Goal: Find specific page/section: Find specific page/section

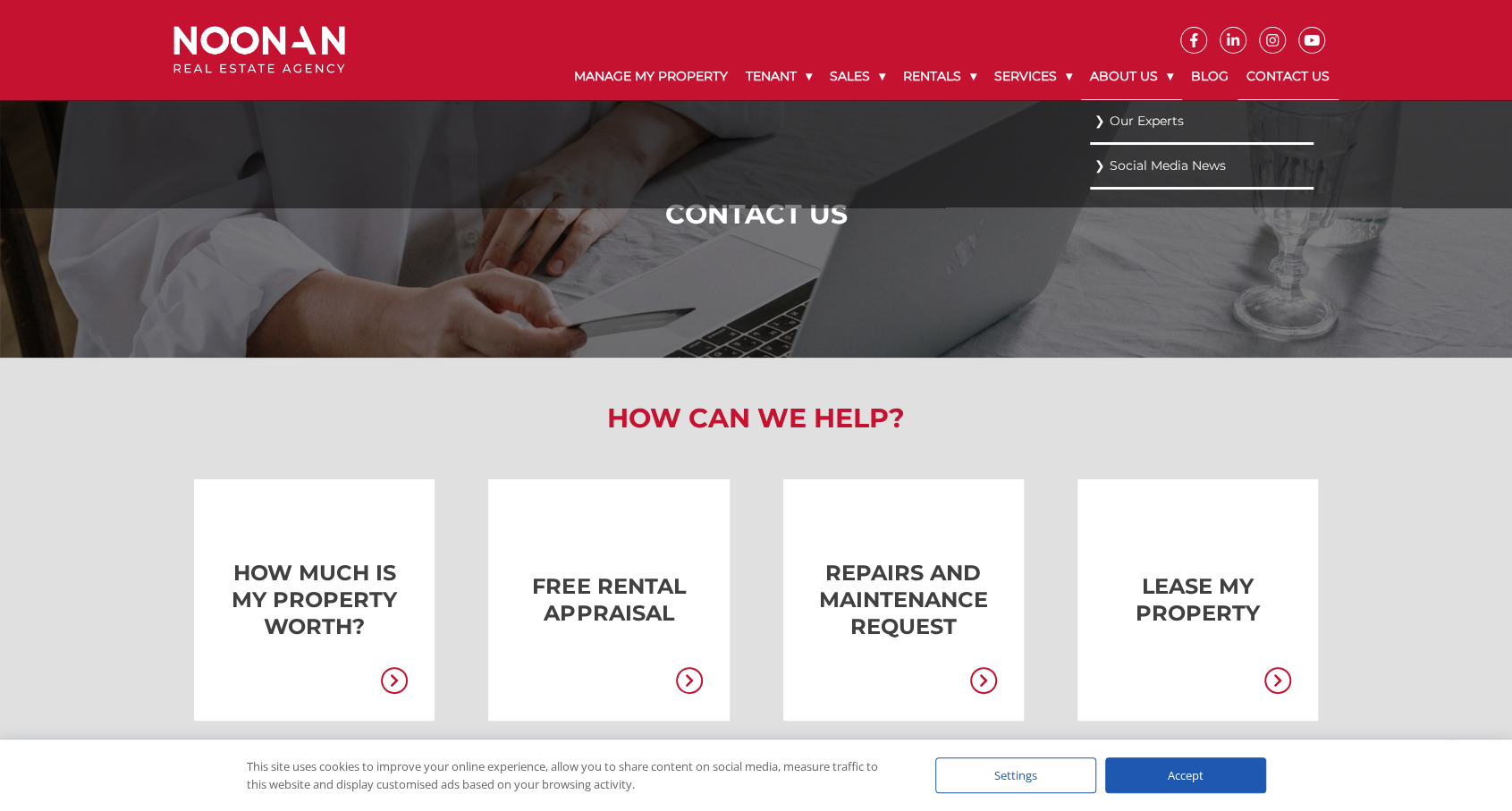
click at [1118, 79] on link "About Us" at bounding box center [1131, 76] width 101 height 46
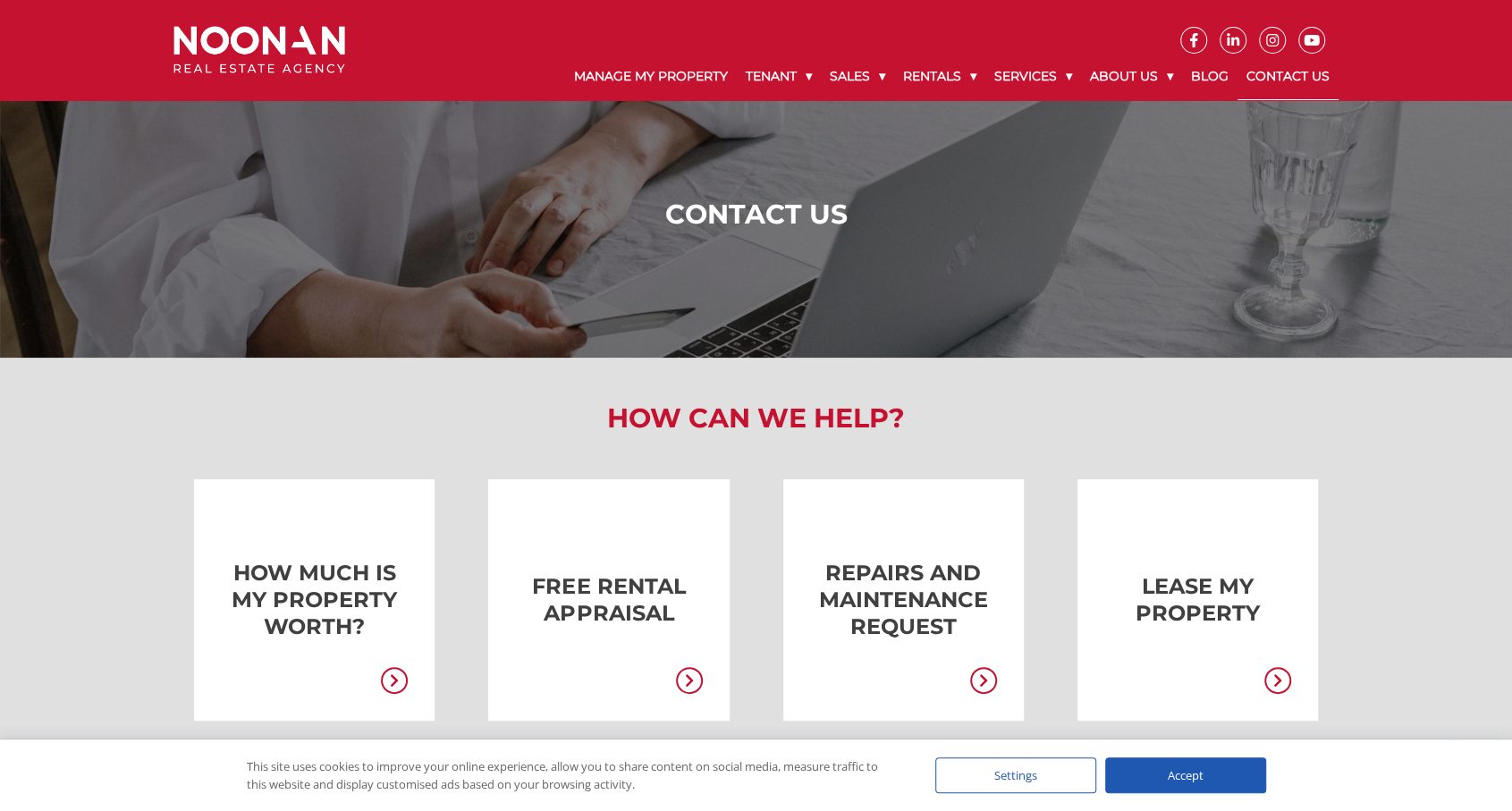
click at [1265, 76] on link "Contact Us" at bounding box center [1288, 76] width 101 height 46
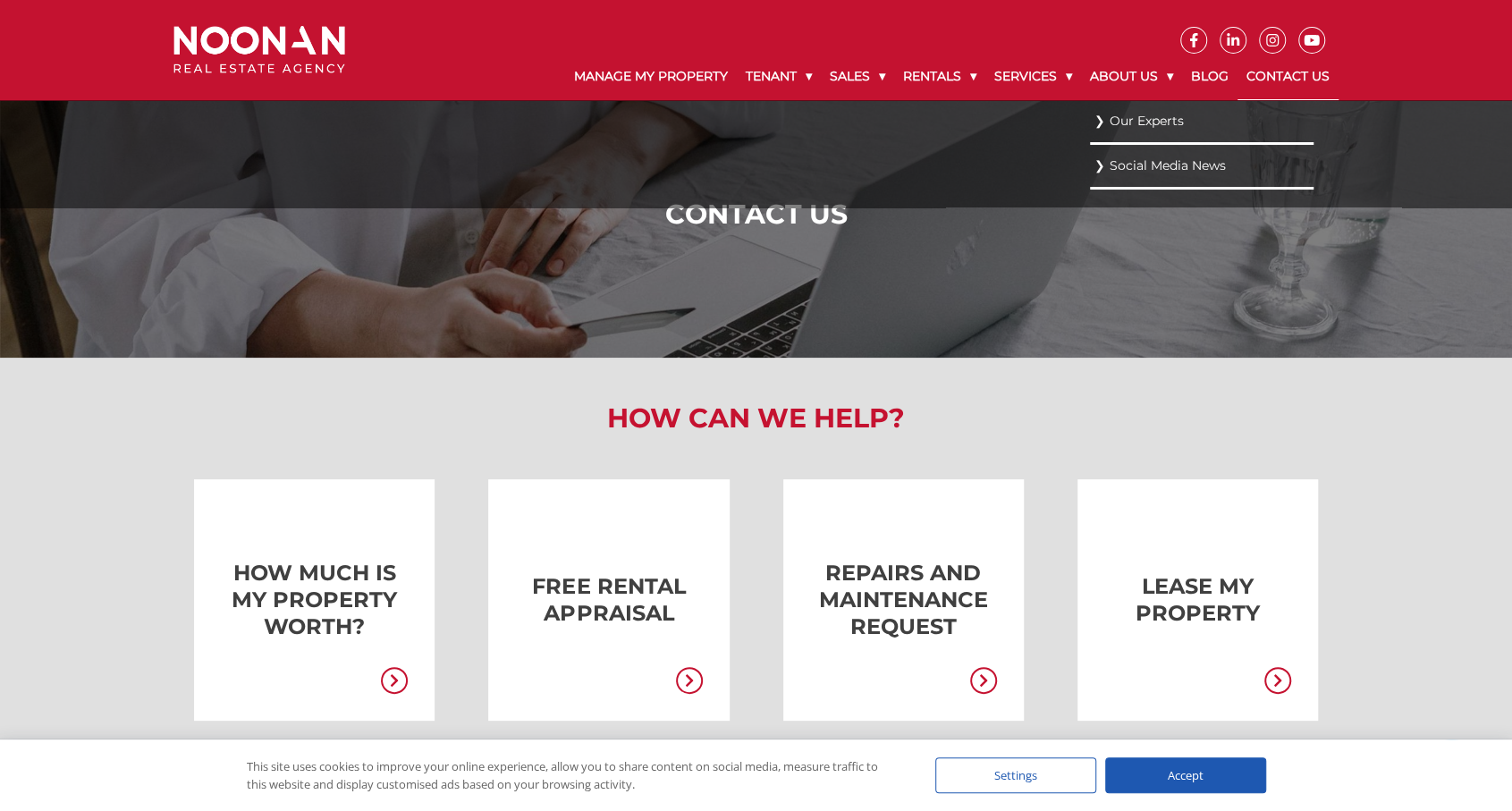
click at [1130, 118] on link "Our Experts" at bounding box center [1201, 122] width 214 height 25
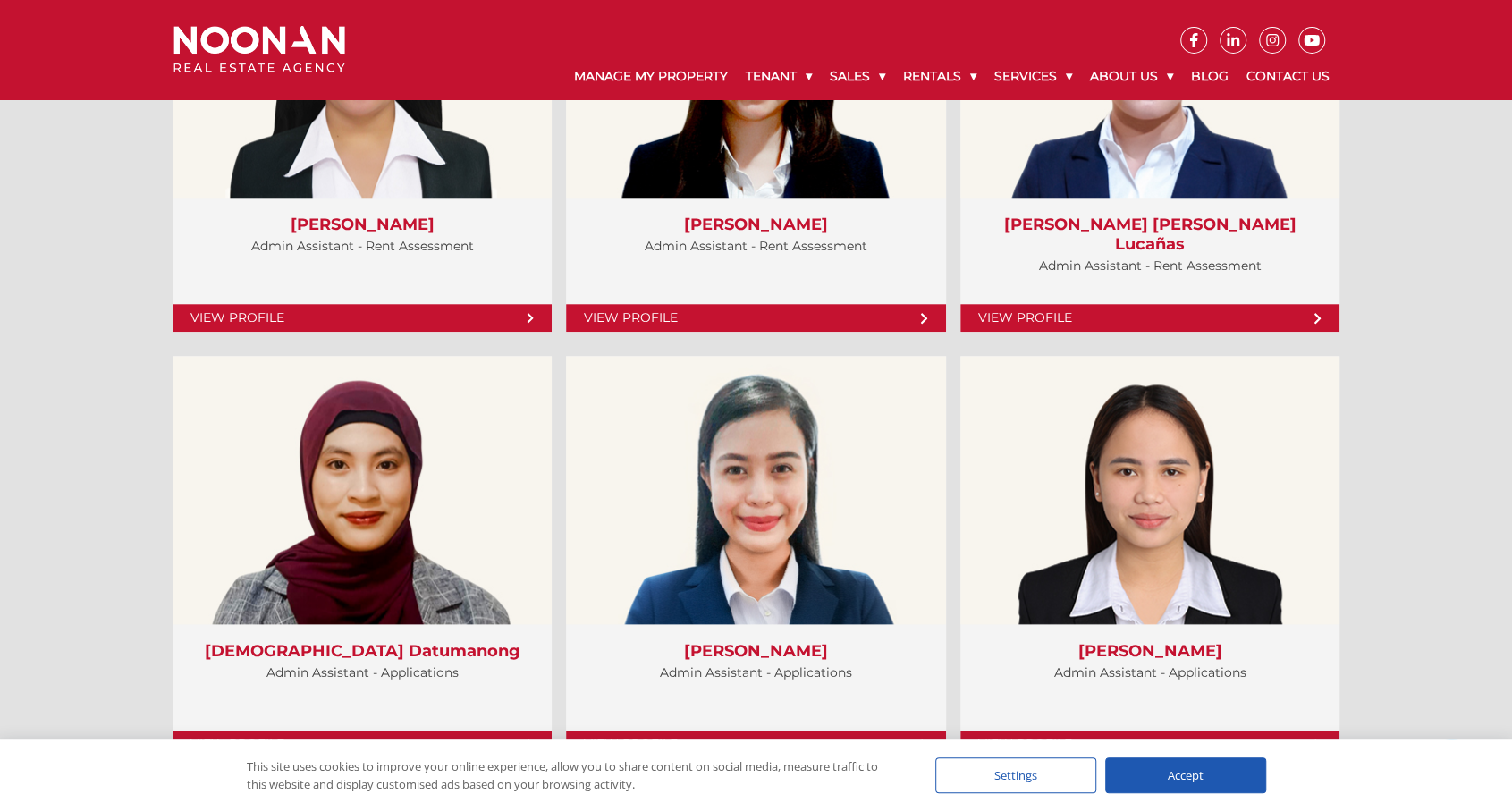
scroll to position [5543, 0]
